Goal: Find specific page/section: Find specific page/section

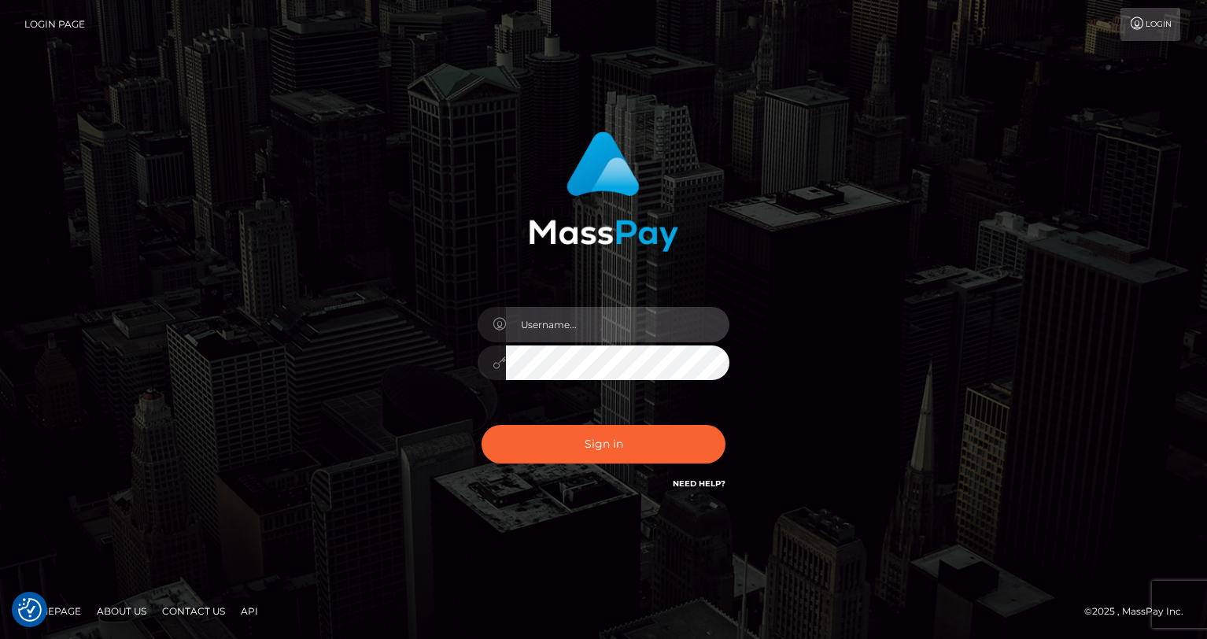
click at [667, 317] on input "text" at bounding box center [618, 324] width 224 height 35
type input "oli.fanvue"
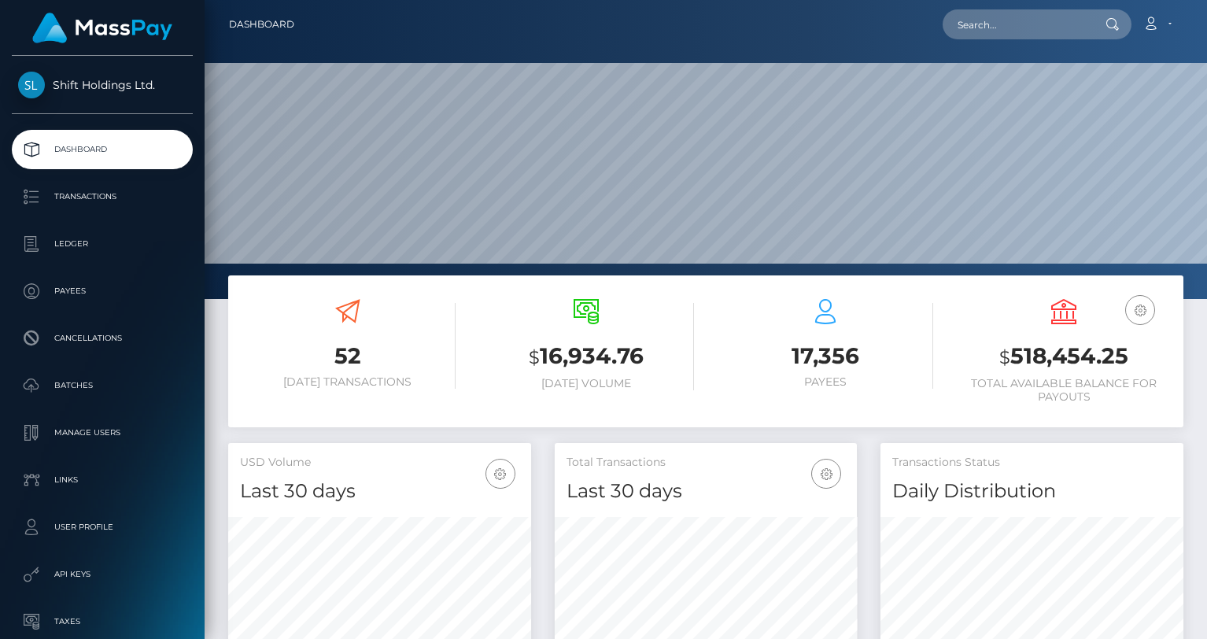
scroll to position [279, 303]
click at [1013, 22] on input "text" at bounding box center [1017, 24] width 148 height 30
paste input "[EMAIL_ADDRESS][DOMAIN_NAME]"
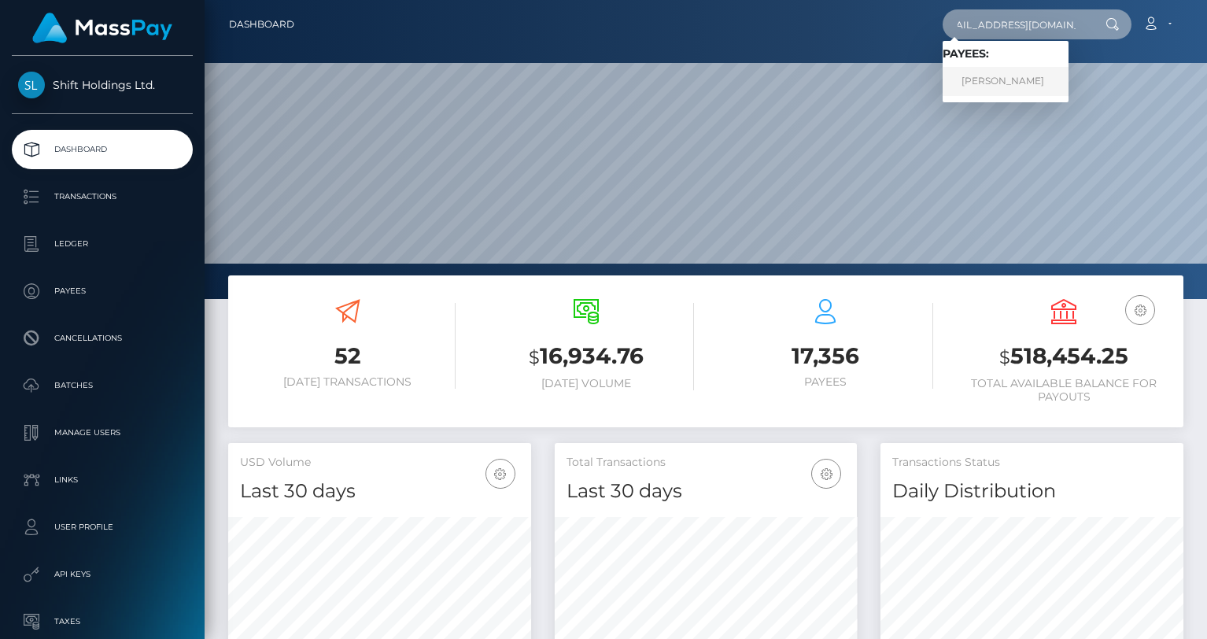
type input "[EMAIL_ADDRESS][DOMAIN_NAME]"
click at [1007, 74] on link "SARAH ANDREANNA ENKE" at bounding box center [1006, 81] width 126 height 29
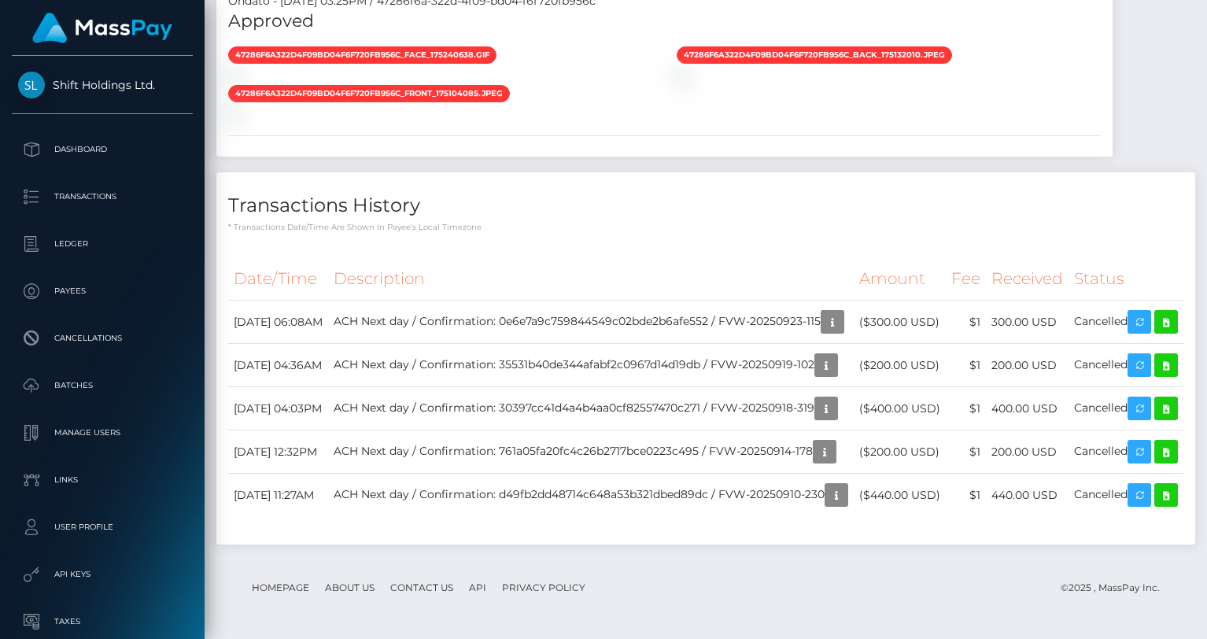
scroll to position [1696, 0]
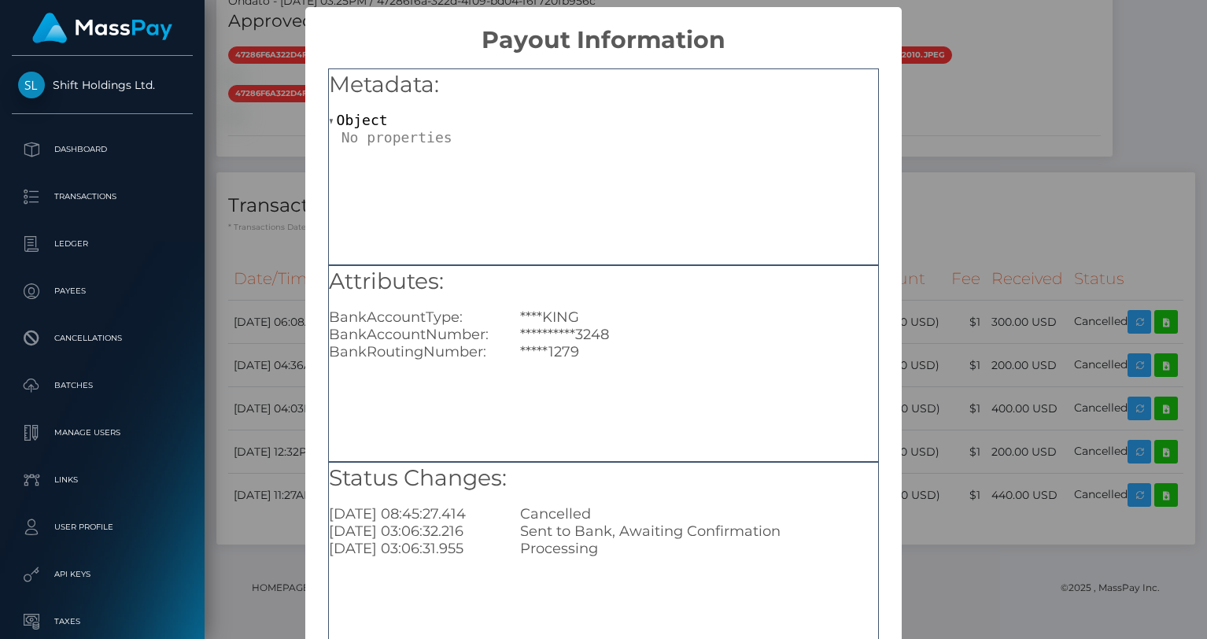
click at [960, 266] on div "**********" at bounding box center [603, 319] width 1207 height 639
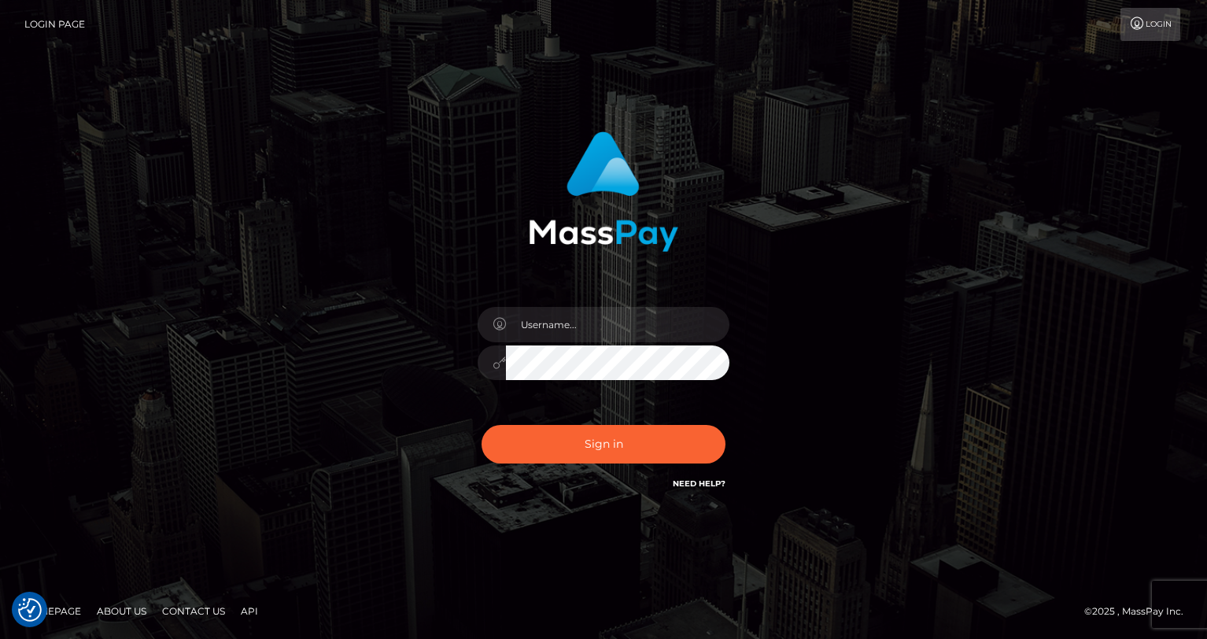
click at [623, 303] on div at bounding box center [603, 355] width 275 height 120
click at [589, 331] on input "text" at bounding box center [618, 324] width 224 height 35
type input "oli.fanvue"
click at [587, 338] on input "text" at bounding box center [618, 324] width 224 height 35
type input "oli.fanvue"
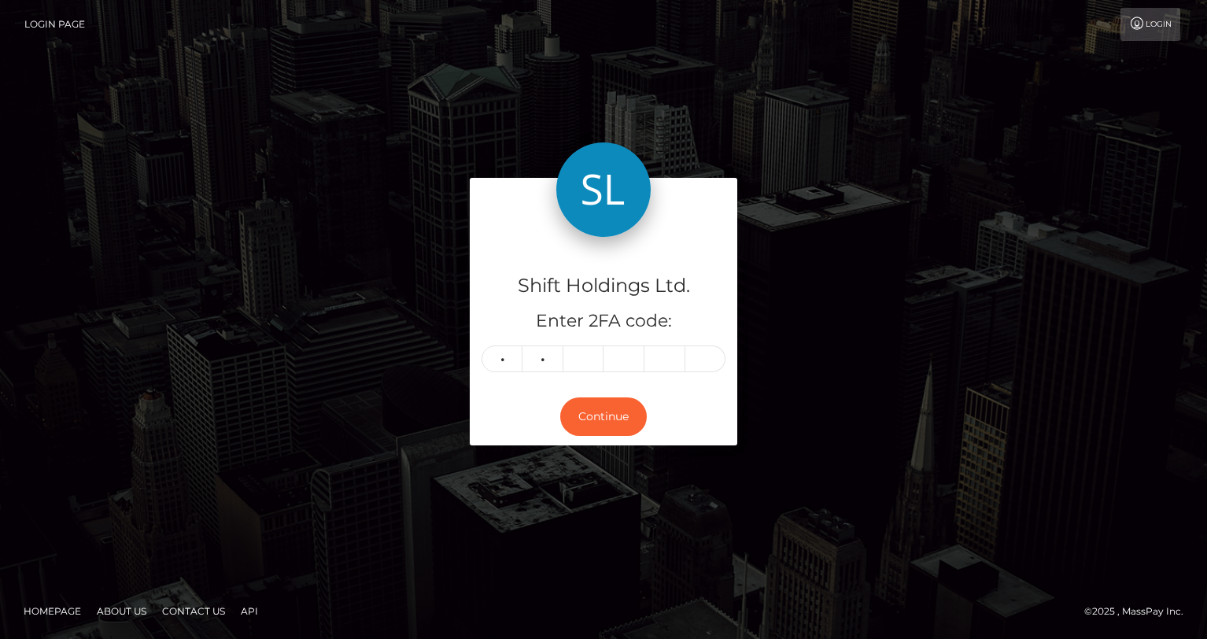
type input "0"
type input "2"
type input "9"
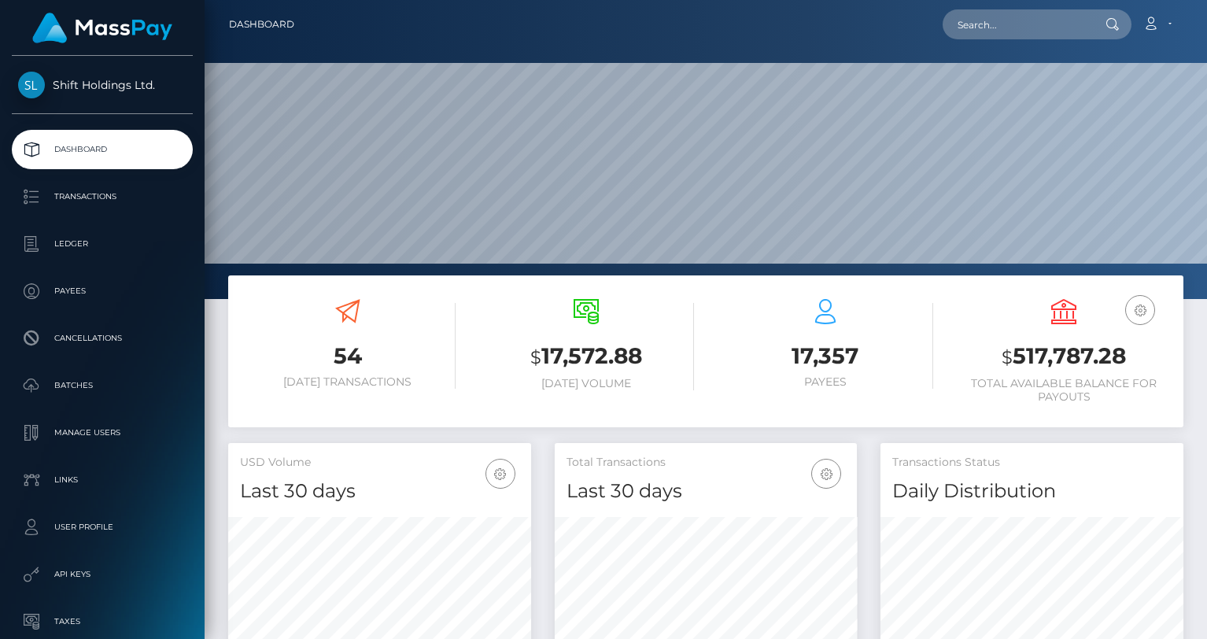
scroll to position [279, 303]
click at [1010, 29] on input "text" at bounding box center [1017, 24] width 148 height 30
paste input "[EMAIL_ADDRESS][DOMAIN_NAME]"
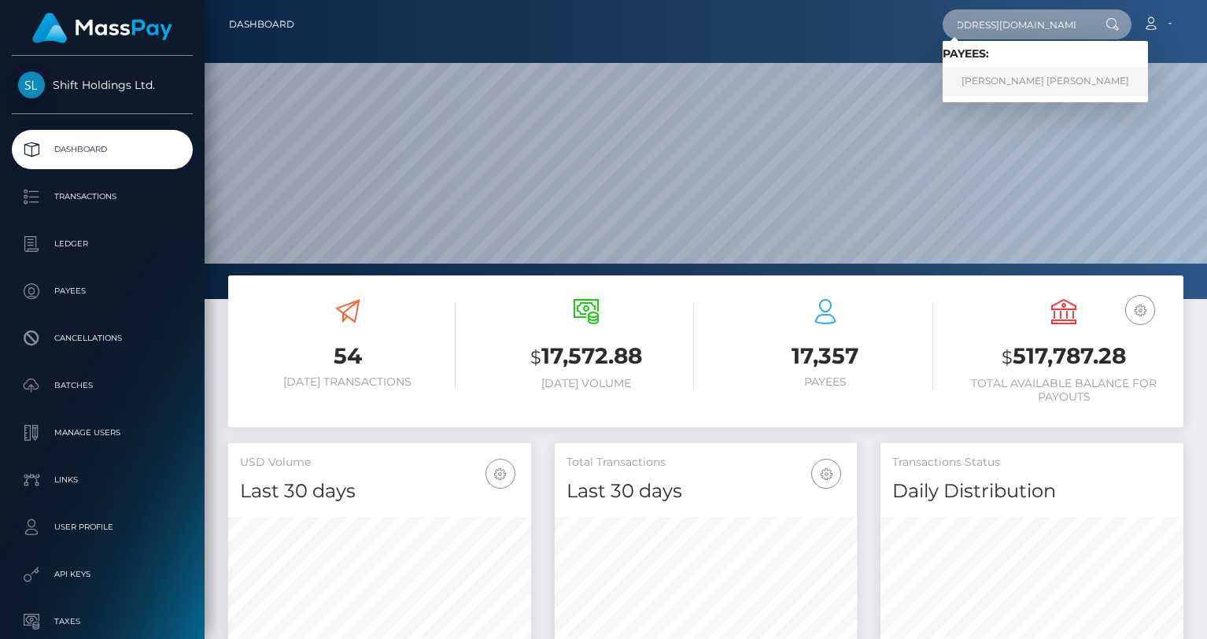
type input "[EMAIL_ADDRESS][DOMAIN_NAME]"
click at [1007, 81] on link "[PERSON_NAME] [PERSON_NAME]" at bounding box center [1045, 81] width 205 height 29
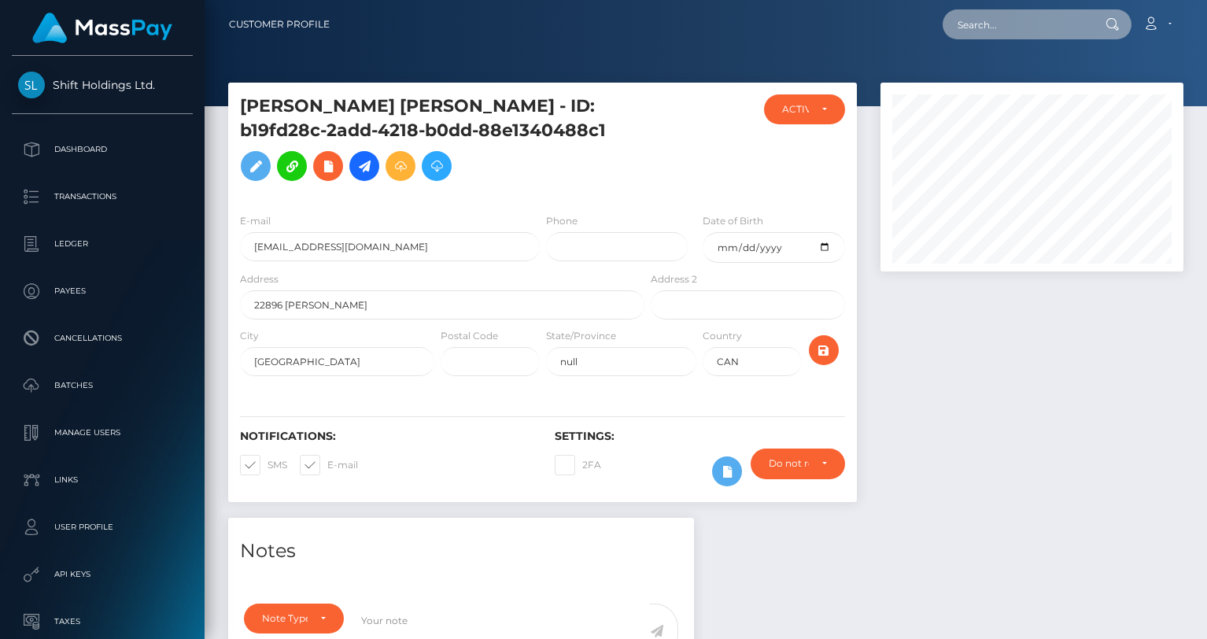
click at [1024, 32] on input "text" at bounding box center [1017, 24] width 148 height 30
paste input "jas.eleonora96@hotmail.com"
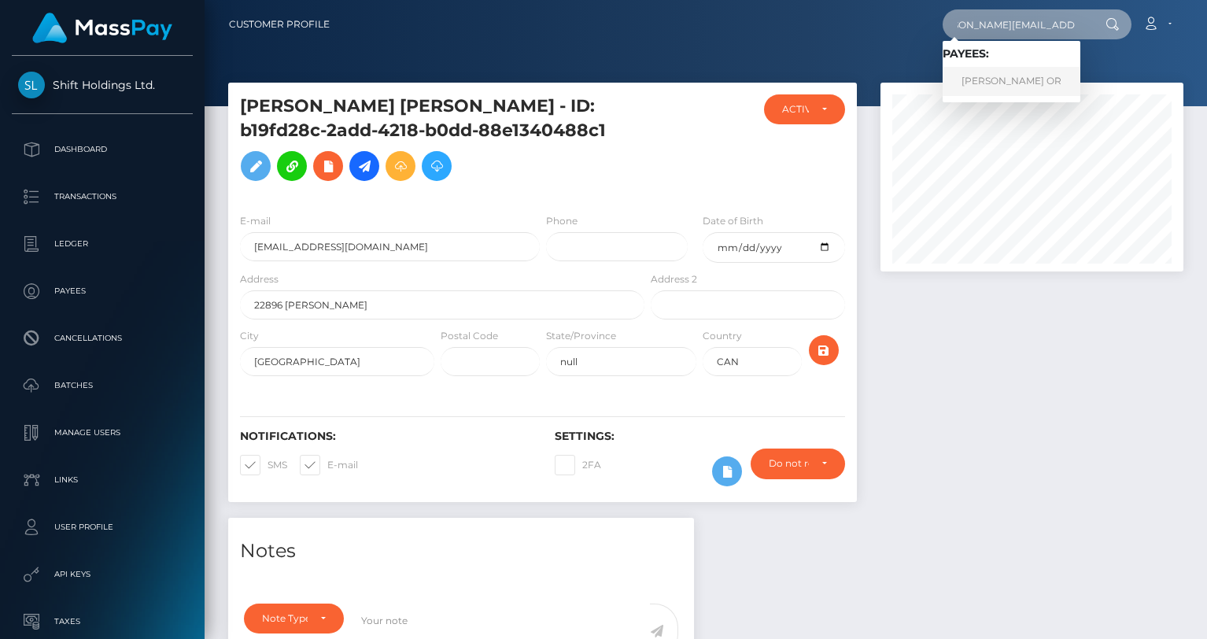
type input "jas.eleonora96@hotmail.com"
click at [993, 78] on link "JASMIN ELEONORA OR" at bounding box center [1012, 81] width 138 height 29
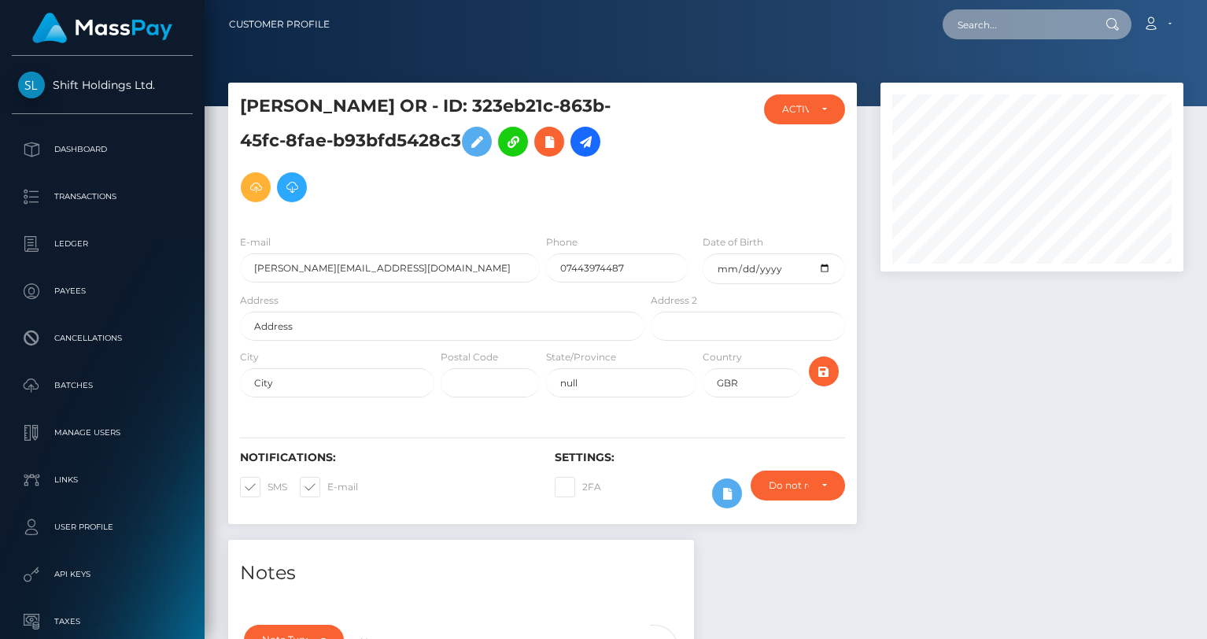
click at [1009, 28] on input "text" at bounding box center [1017, 24] width 148 height 30
paste input "[EMAIL_ADDRESS][DOMAIN_NAME]"
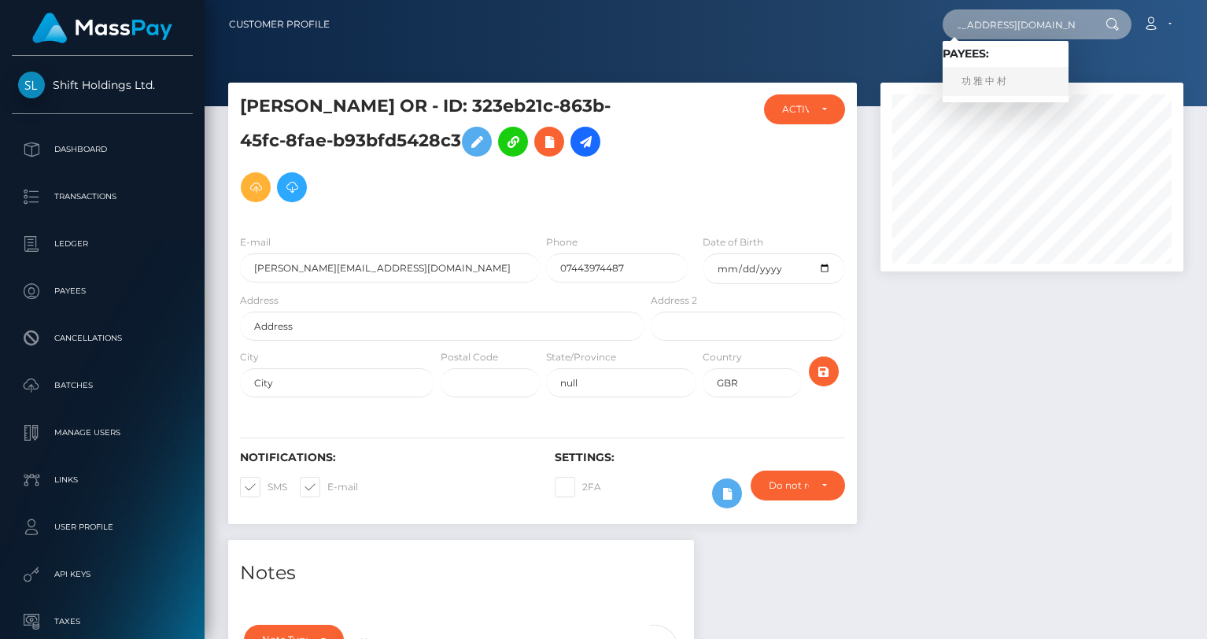
type input "kougamusicmail@gmail.com"
click at [1018, 84] on link "功 雅 中 村" at bounding box center [1006, 81] width 126 height 29
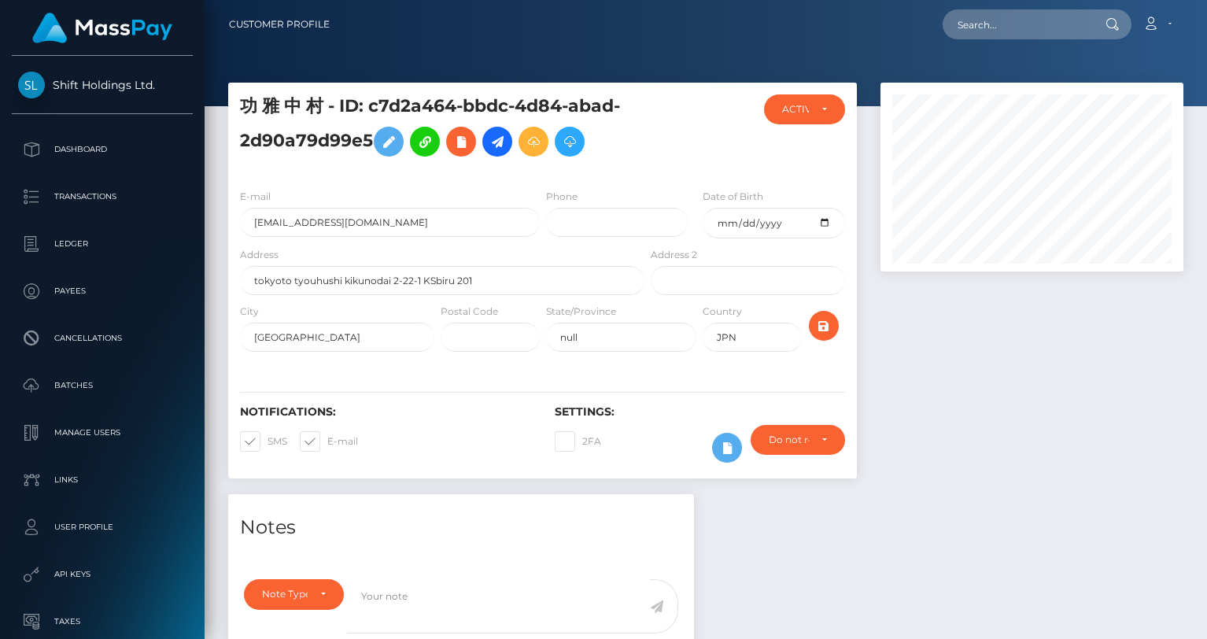
scroll to position [189, 303]
drag, startPoint x: 326, startPoint y: 105, endPoint x: 239, endPoint y: 105, distance: 87.4
click at [239, 105] on div "功 雅 中 村 - ID: c7d2a464-bbdc-4d84-abad-2d90a79d99e5" at bounding box center [438, 135] width 420 height 82
copy h5 "功 雅 中 村"
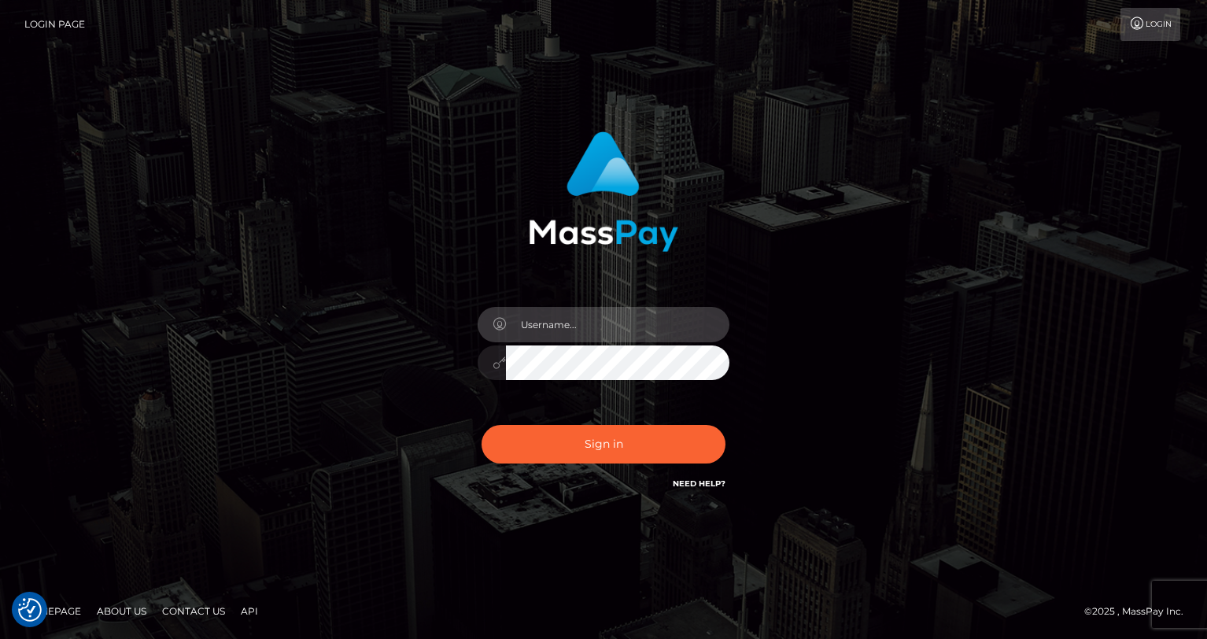
click at [596, 320] on input "text" at bounding box center [618, 324] width 224 height 35
type input "oli.fanvue"
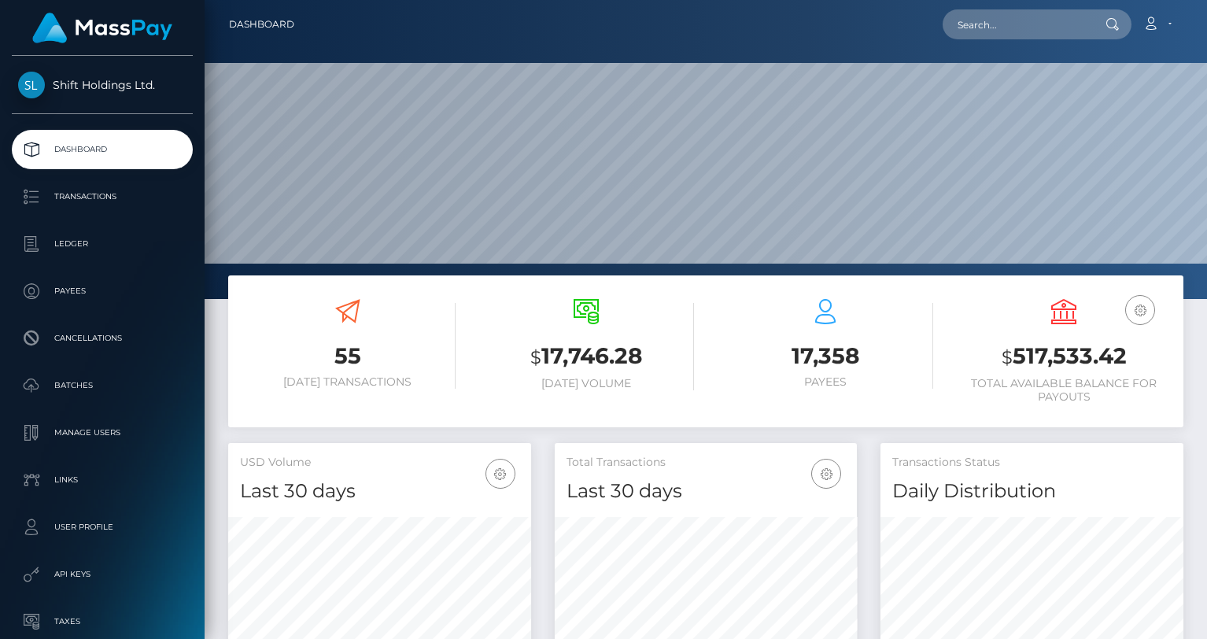
scroll to position [279, 303]
click at [1015, 24] on input "text" at bounding box center [1017, 24] width 148 height 30
paste input "[EMAIL_ADDRESS][DOMAIN_NAME]"
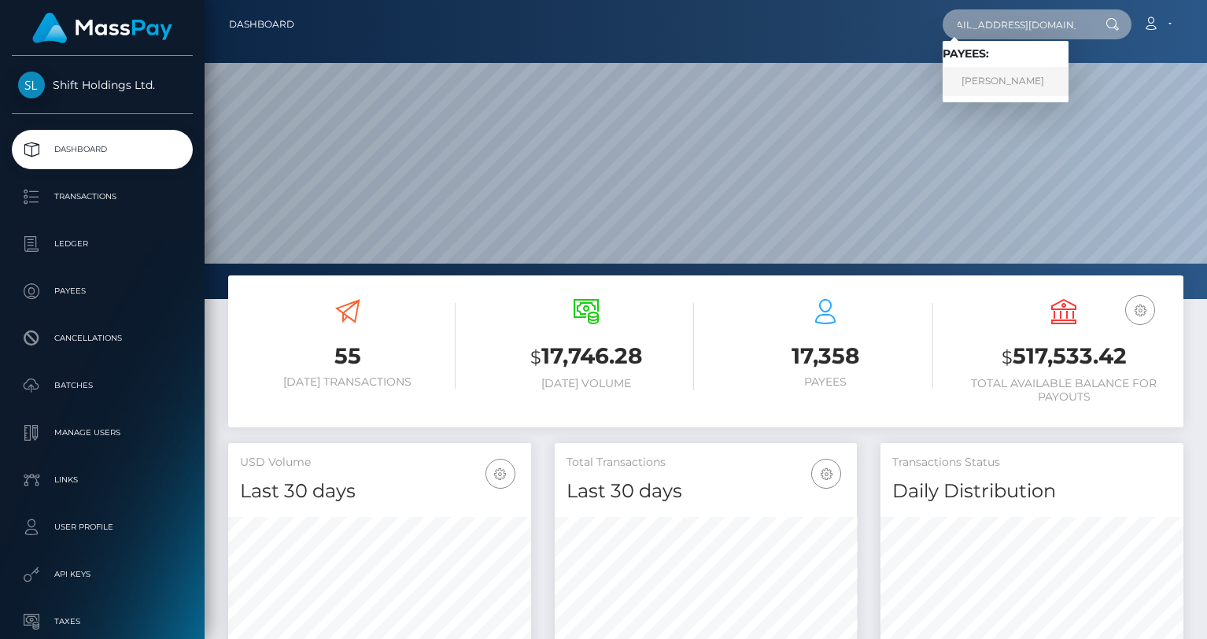
type input "[EMAIL_ADDRESS][DOMAIN_NAME]"
click at [1004, 73] on link "SARAH ANDREANNA ENKE" at bounding box center [1006, 81] width 126 height 29
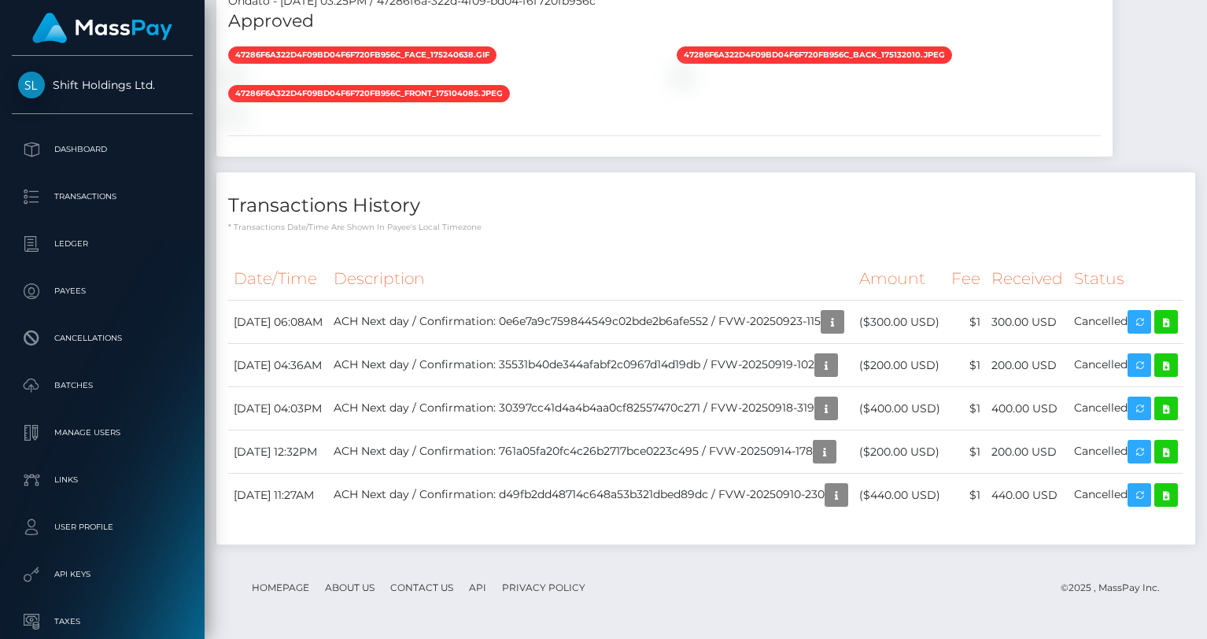
scroll to position [1731, 0]
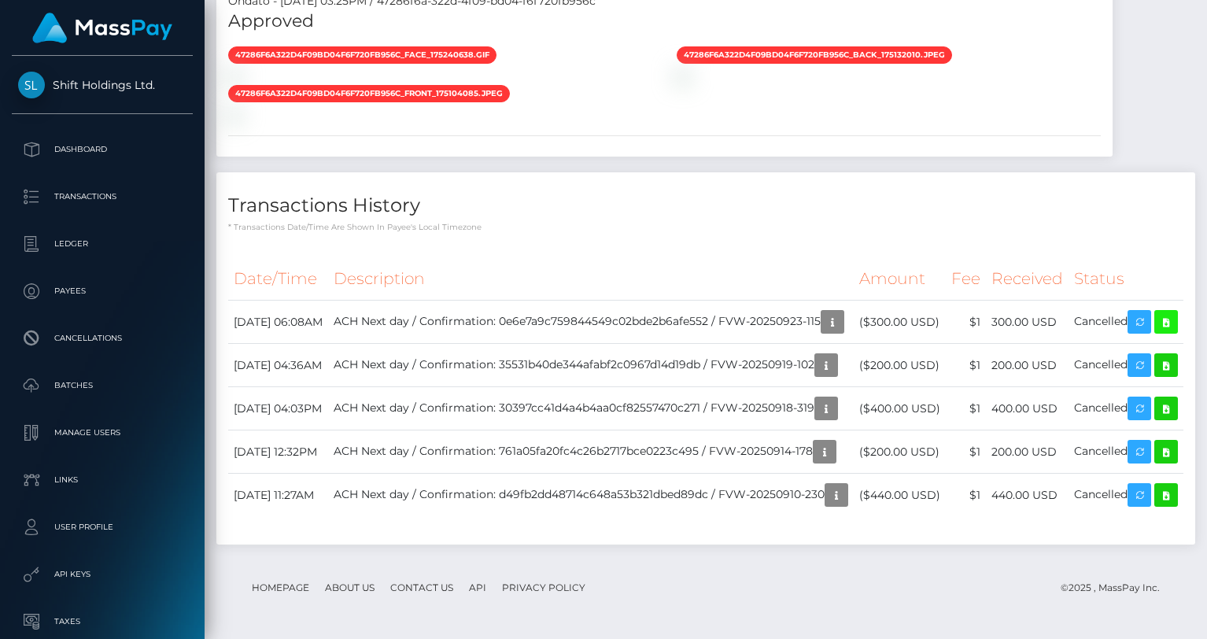
scroll to position [1191, 0]
